Goal: Use online tool/utility: Utilize a website feature to perform a specific function

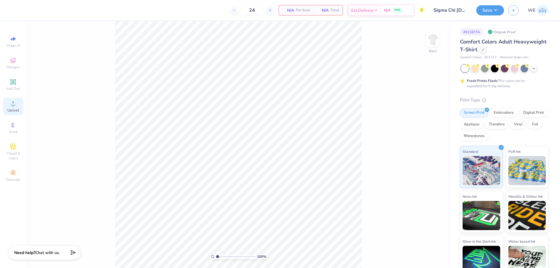
click at [15, 106] on icon at bounding box center [13, 103] width 7 height 7
click at [15, 105] on circle at bounding box center [12, 105] width 3 height 3
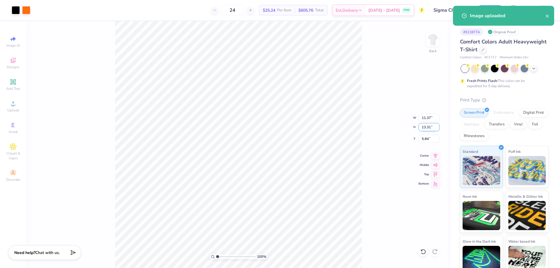
click at [426, 126] on input "13.31" at bounding box center [428, 127] width 21 height 8
type input "3"
type input "2.56"
type input "3.00"
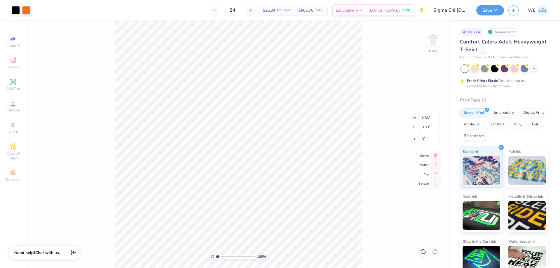
type input "3.00"
click at [423, 138] on input "4.26" at bounding box center [428, 139] width 21 height 8
type input "3.00"
drag, startPoint x: 372, startPoint y: 134, endPoint x: 377, endPoint y: 115, distance: 19.7
click at [373, 133] on div "100 % Back W 2.56 2.56 " H 3.00 3.00 " Y 3.00 3.00 " Center Middle Top Bottom" at bounding box center [238, 144] width 424 height 247
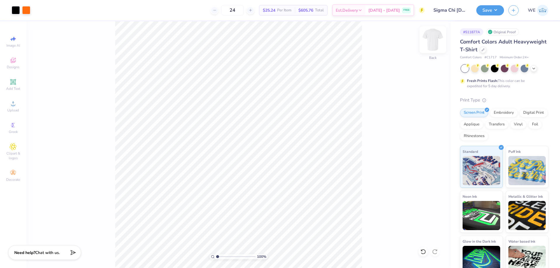
click at [436, 36] on img at bounding box center [432, 39] width 23 height 23
click at [17, 102] on div "Upload" at bounding box center [13, 106] width 20 height 17
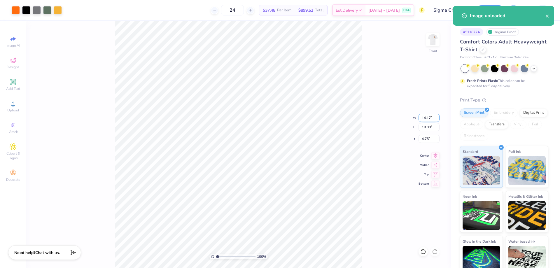
click at [423, 118] on input "14.17" at bounding box center [428, 118] width 21 height 8
type input "12.00"
type input "15.24"
type input "6.13"
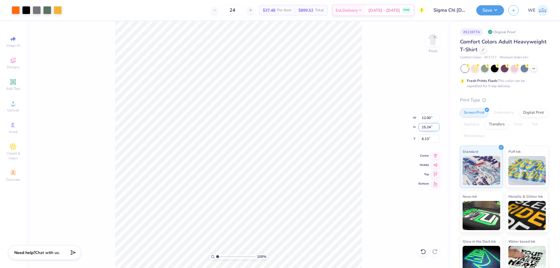
click at [426, 129] on input "15.24" at bounding box center [428, 127] width 21 height 8
click at [427, 120] on input "12.00" at bounding box center [428, 118] width 21 height 8
type input "11.00"
type input "13.97"
type input "3.00"
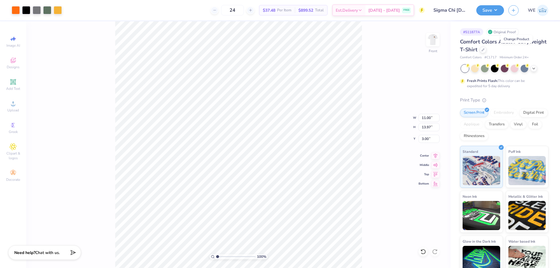
click at [380, 133] on div "100 % Front W 11.00 11.00 " H 13.97 13.97 " Y 3.00 3.00 " Center Middle Top Bot…" at bounding box center [238, 144] width 424 height 247
click at [380, 133] on div "100 % Front" at bounding box center [238, 144] width 424 height 247
click at [486, 9] on button "Save" at bounding box center [490, 9] width 28 height 10
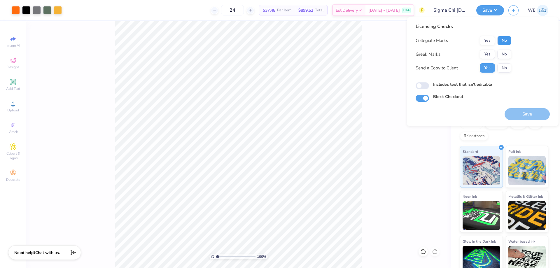
click at [503, 41] on button "No" at bounding box center [504, 40] width 14 height 9
click at [488, 50] on button "Yes" at bounding box center [487, 54] width 15 height 9
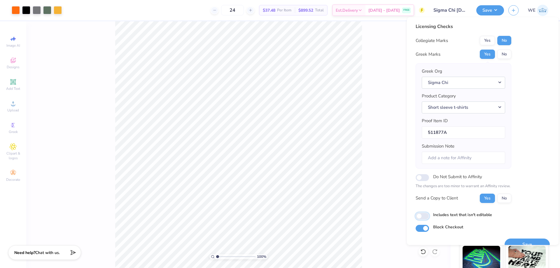
drag, startPoint x: 424, startPoint y: 218, endPoint x: 413, endPoint y: 208, distance: 14.5
click at [424, 218] on input "Includes text that isn't editable" at bounding box center [422, 216] width 13 height 7
checkbox input "true"
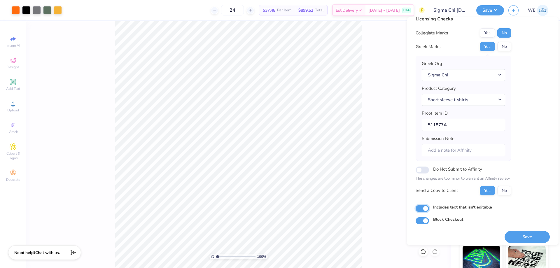
scroll to position [11, 0]
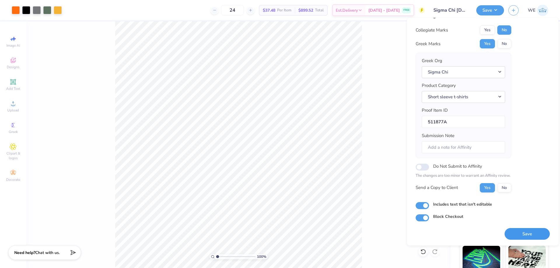
click at [512, 231] on button "Save" at bounding box center [526, 234] width 45 height 12
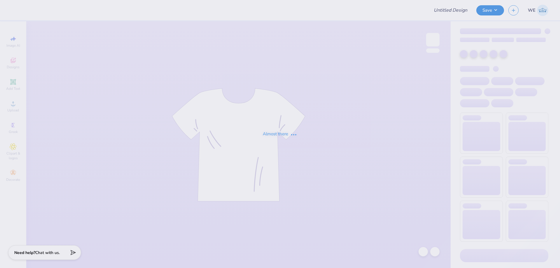
type input "Sam Pezzullo : James Madison University"
